Goal: Navigation & Orientation: Find specific page/section

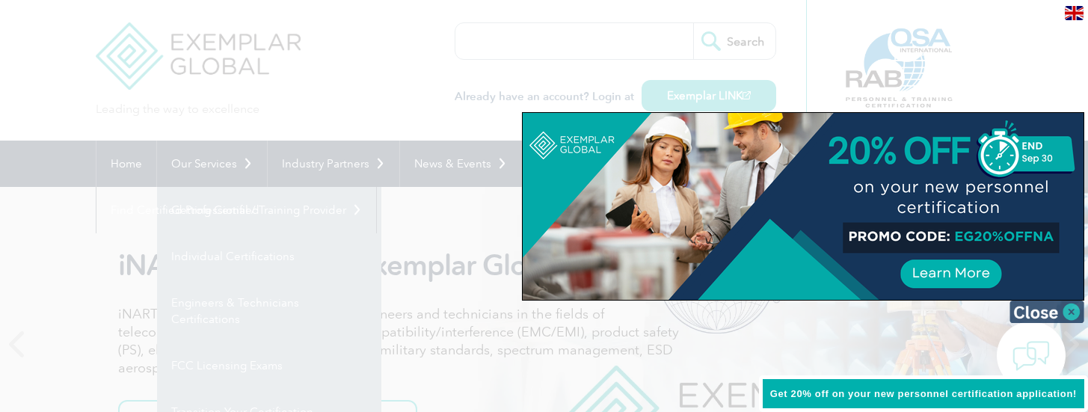
click at [1078, 314] on img at bounding box center [1047, 312] width 75 height 22
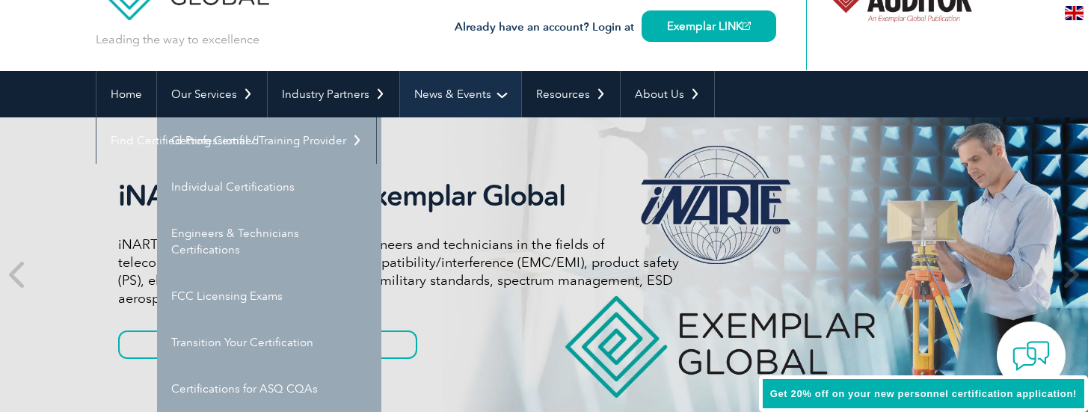
scroll to position [64, 0]
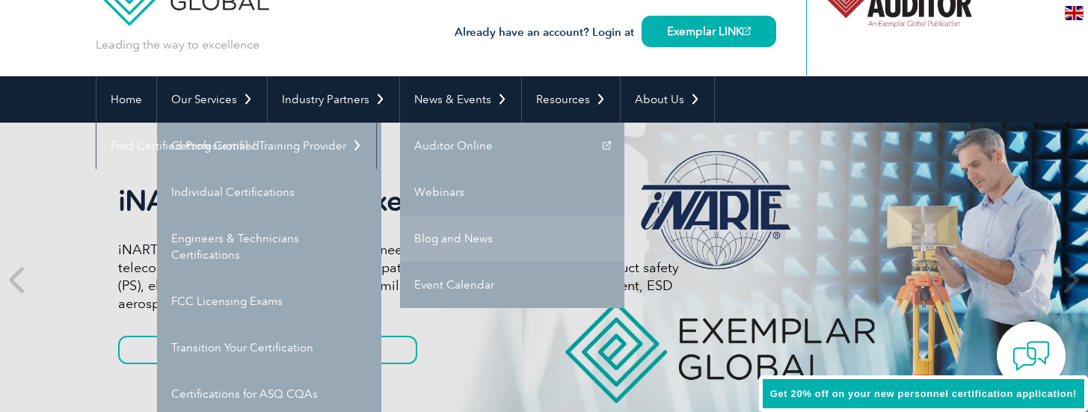
click at [456, 234] on link "Blog and News" at bounding box center [512, 238] width 224 height 46
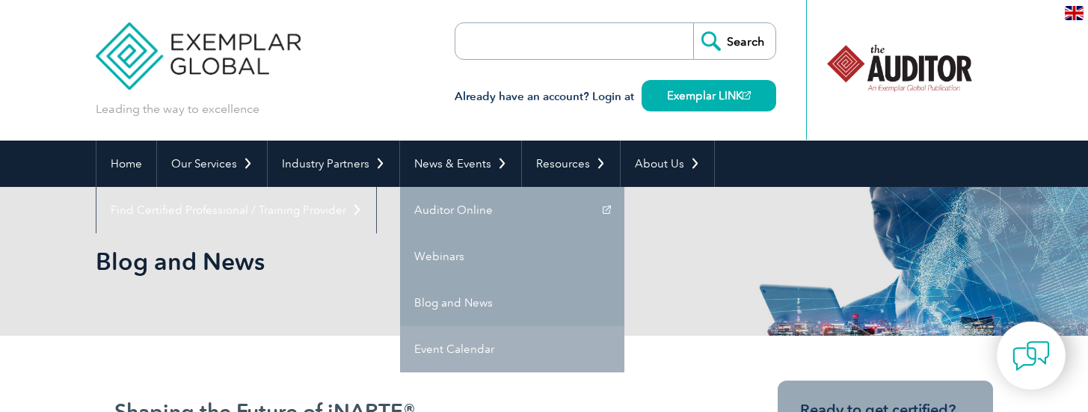
click at [467, 337] on link "Event Calendar" at bounding box center [512, 349] width 224 height 46
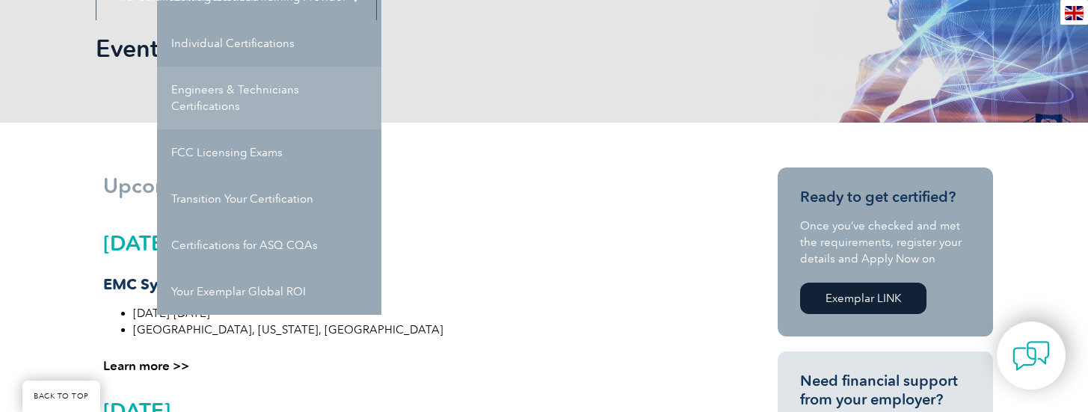
scroll to position [216, 0]
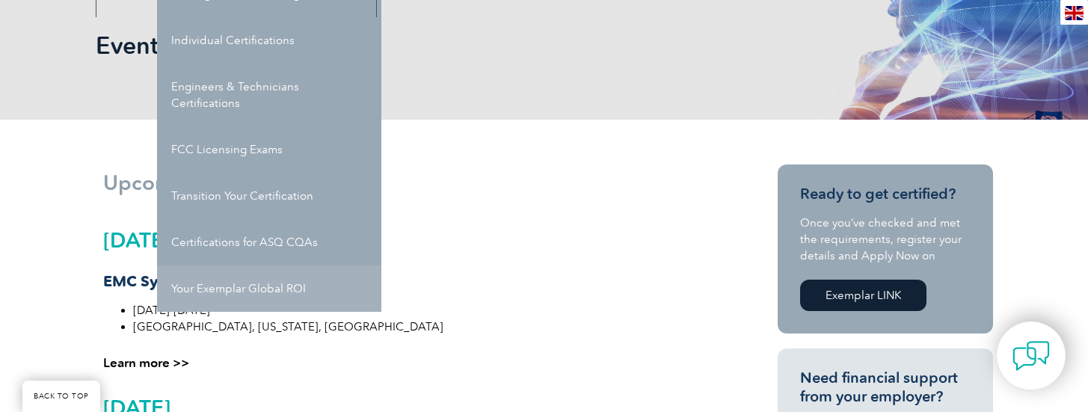
click at [277, 286] on link "Your Exemplar Global ROI" at bounding box center [269, 288] width 224 height 46
